Goal: Navigation & Orientation: Find specific page/section

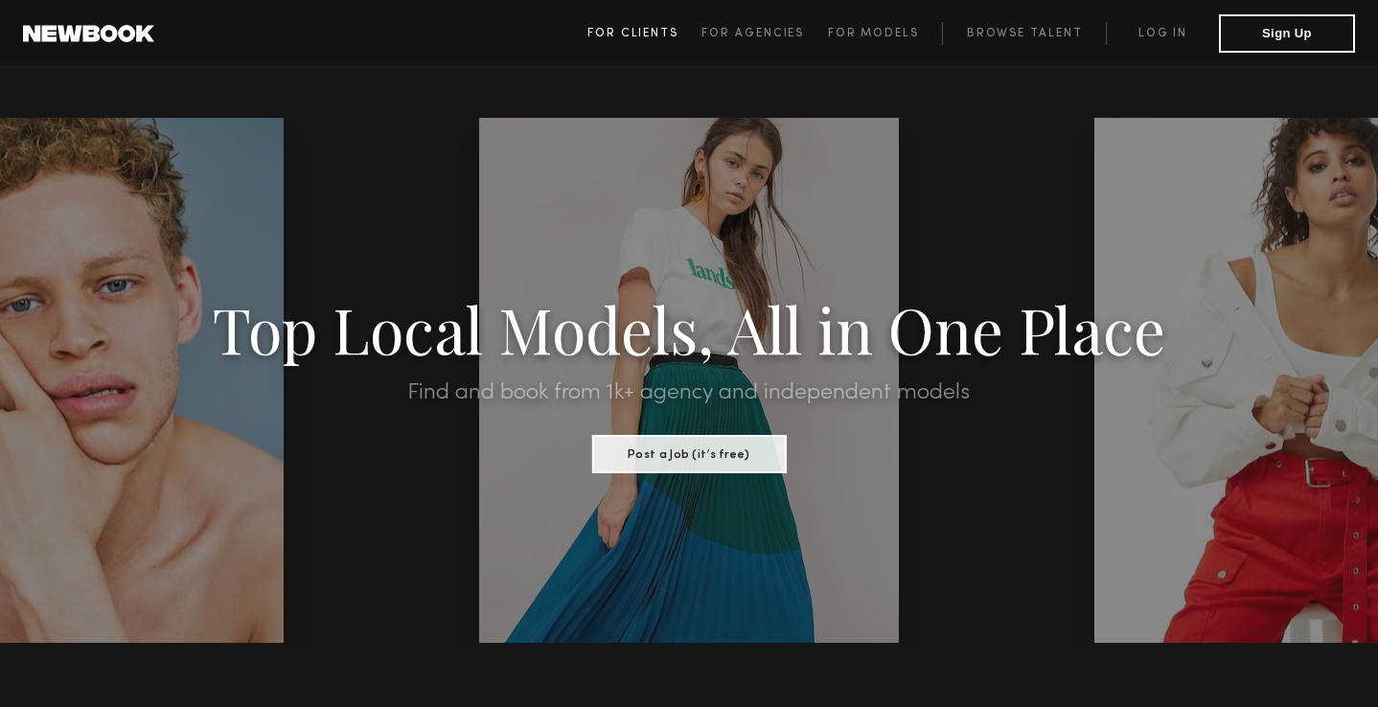
click at [625, 37] on span "For Clients" at bounding box center [632, 33] width 91 height 11
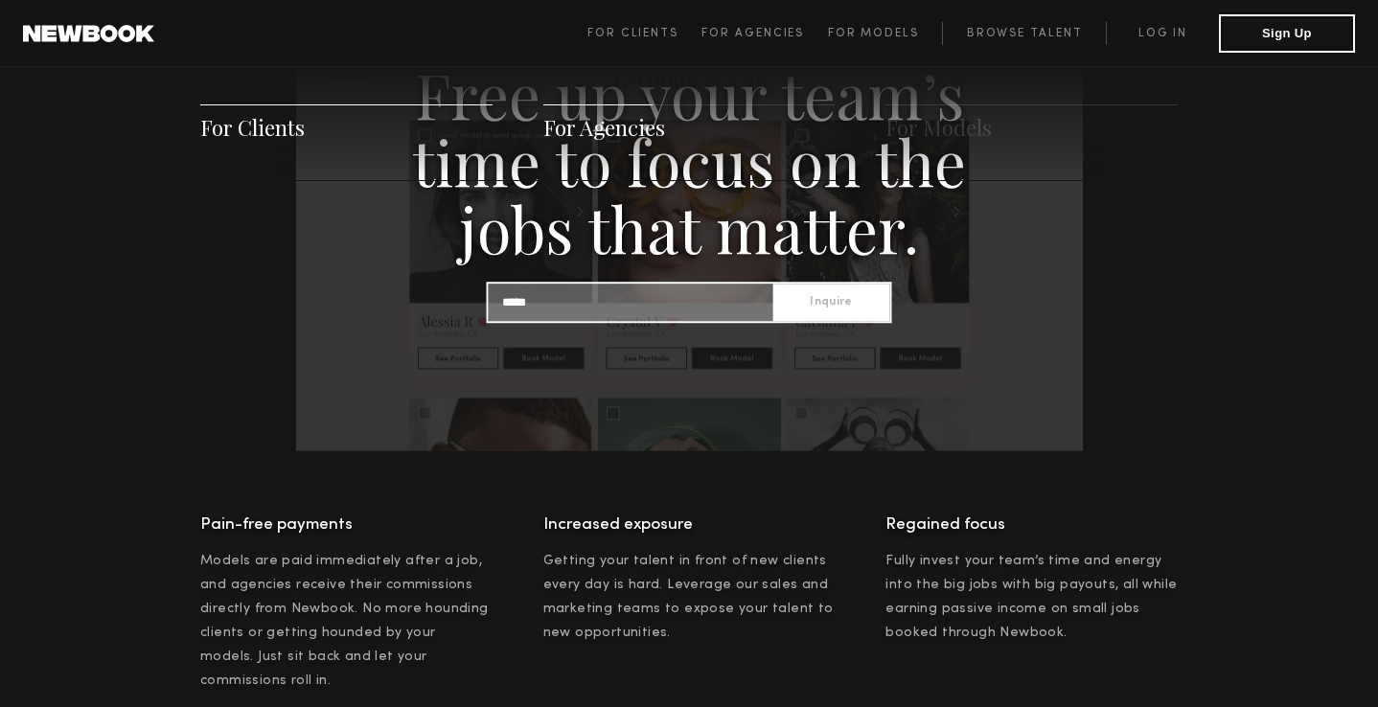
scroll to position [2060, 0]
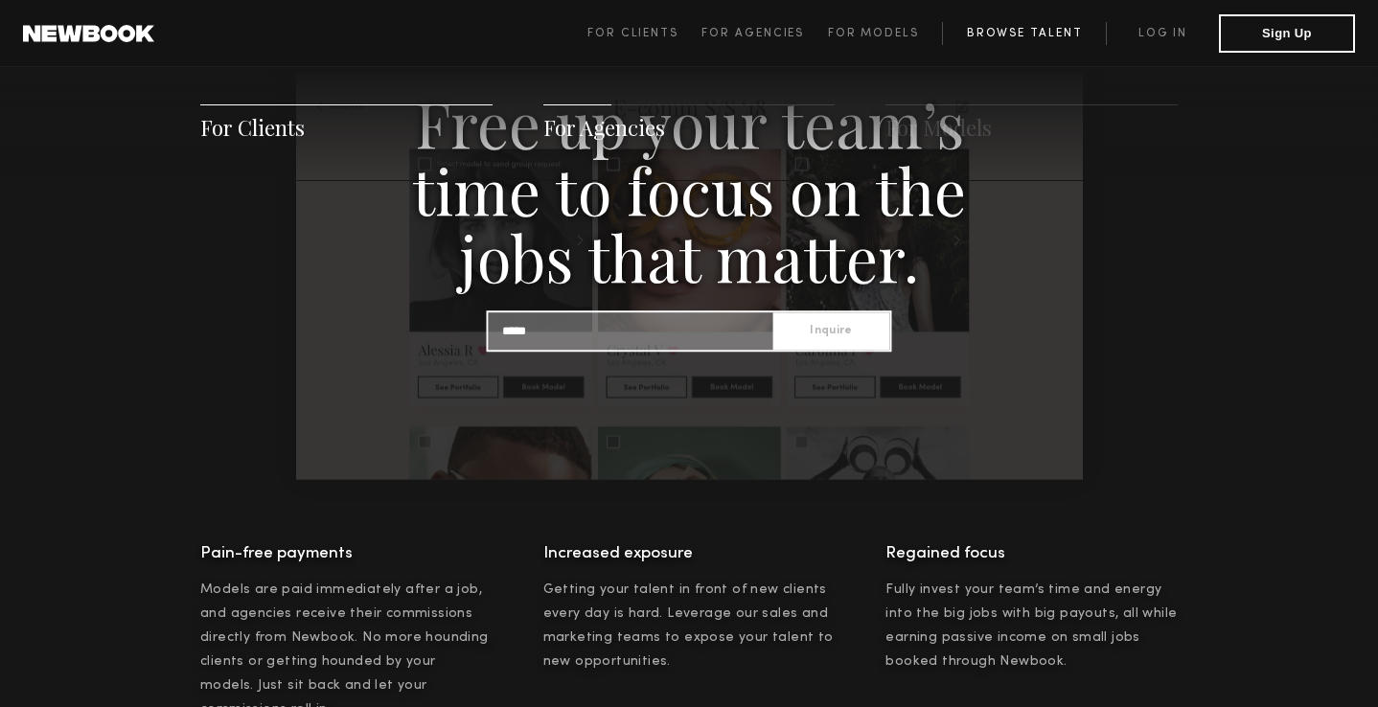
click at [1008, 34] on link "Browse Talent" at bounding box center [1024, 33] width 164 height 23
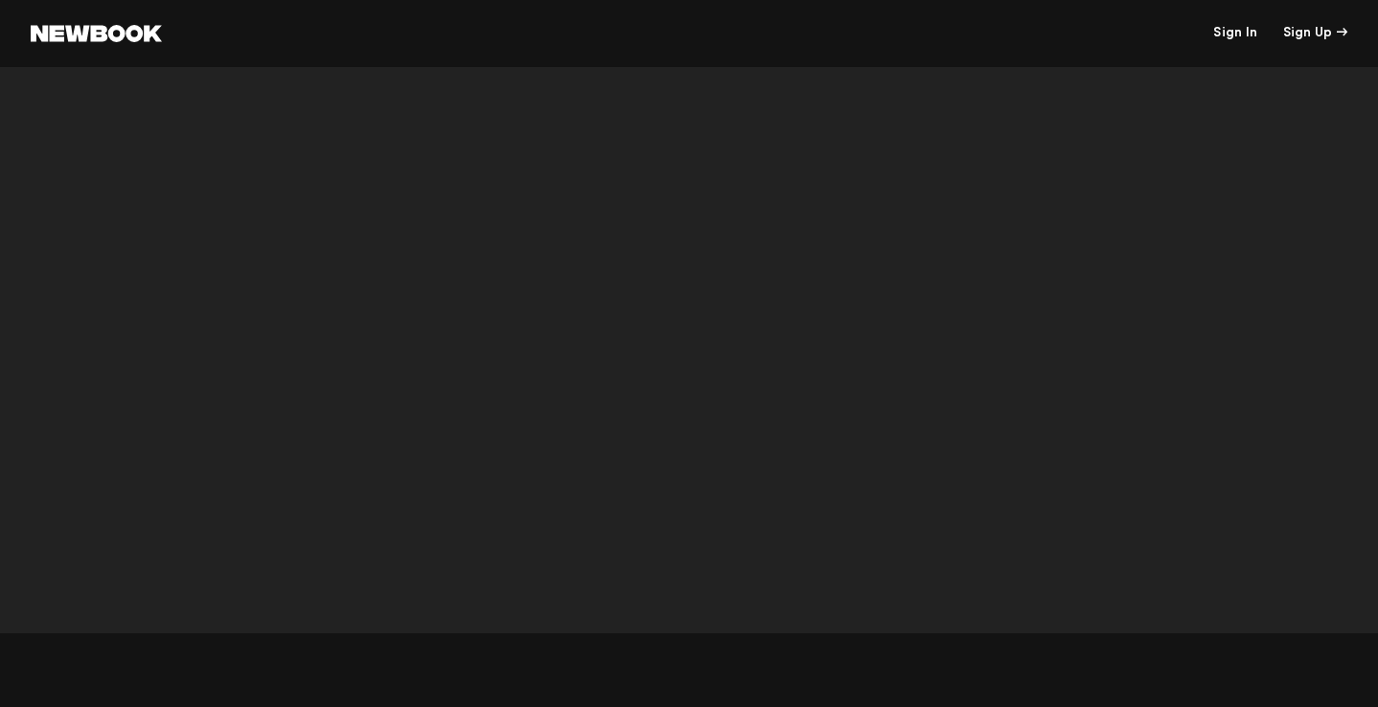
scroll to position [6029, 0]
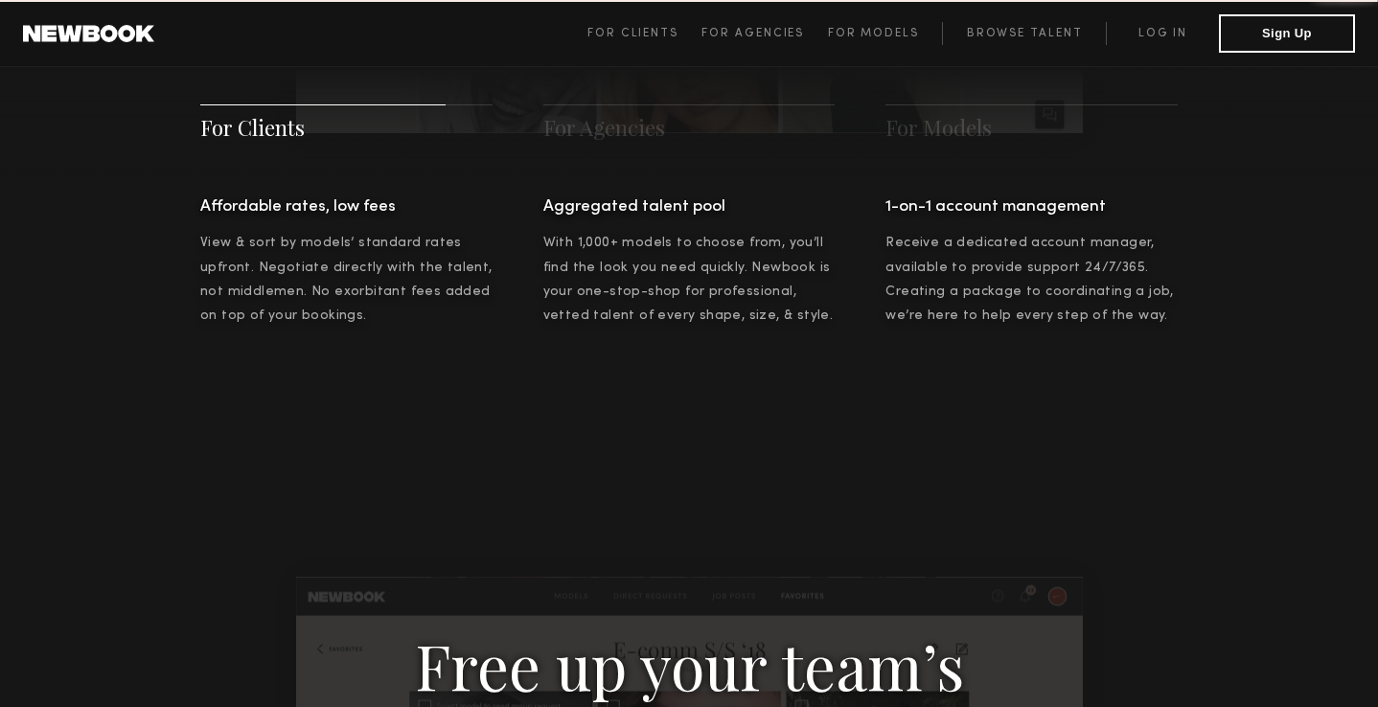
scroll to position [957, 0]
